Goal: Check status

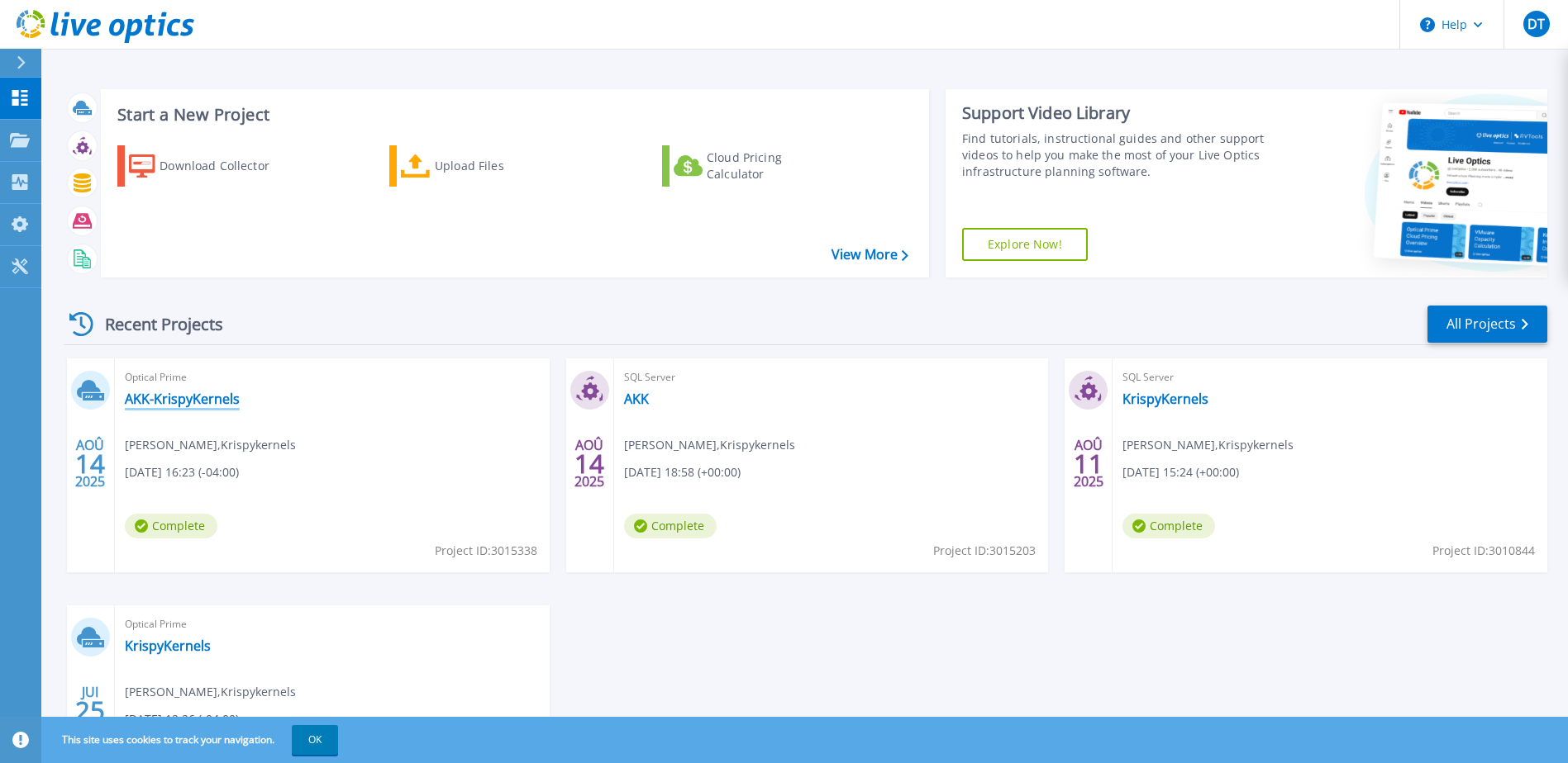
click at [193, 398] on link "AKK-KrispyKernels" at bounding box center [183, 399] width 115 height 16
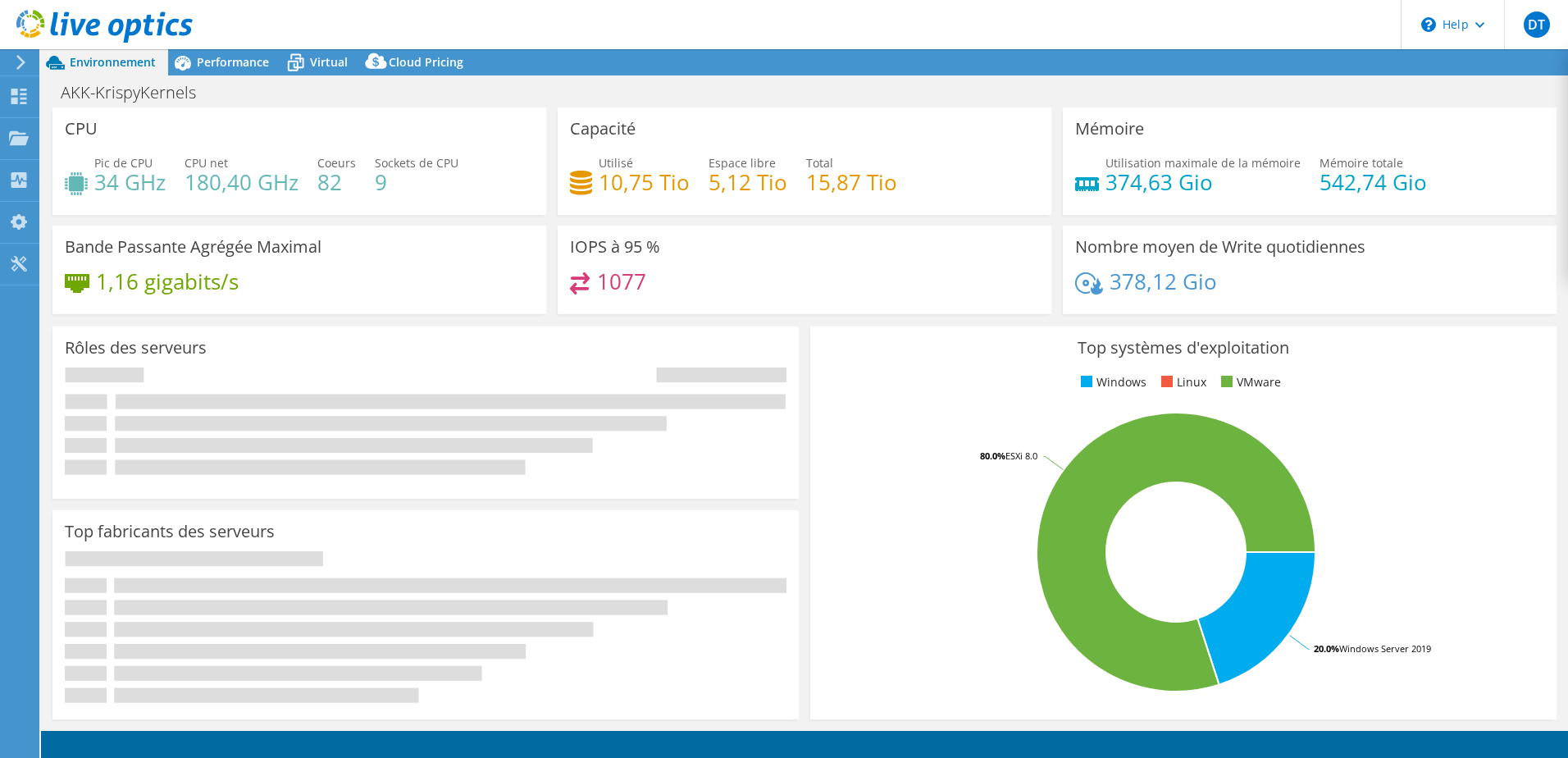
select select "USD"
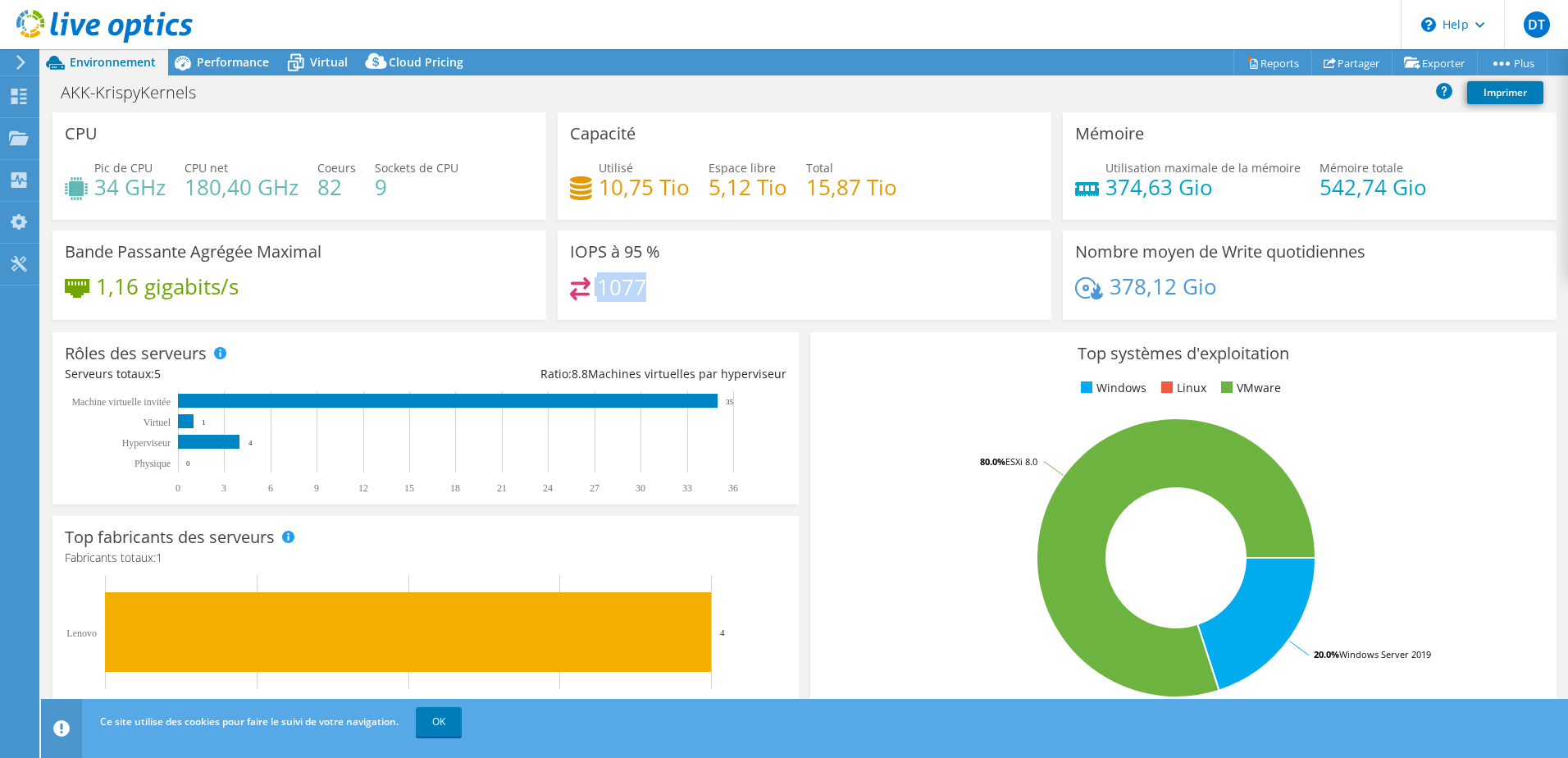
drag, startPoint x: 615, startPoint y: 287, endPoint x: 711, endPoint y: 296, distance: 96.4
click at [711, 296] on div "1077" at bounding box center [805, 296] width 469 height 36
drag, startPoint x: 711, startPoint y: 296, endPoint x: 679, endPoint y: 284, distance: 34.2
click at [679, 284] on div "1077" at bounding box center [805, 296] width 469 height 36
